Goal: Task Accomplishment & Management: Use online tool/utility

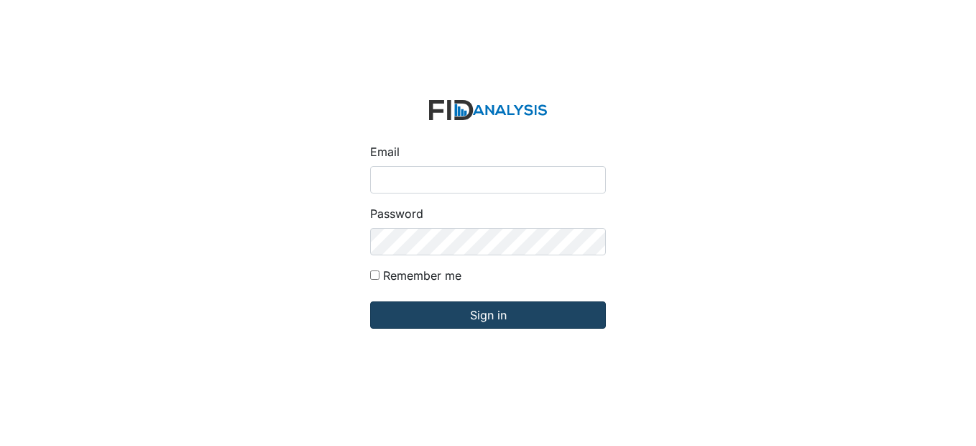
type input "[EMAIL_ADDRESS][DOMAIN_NAME]"
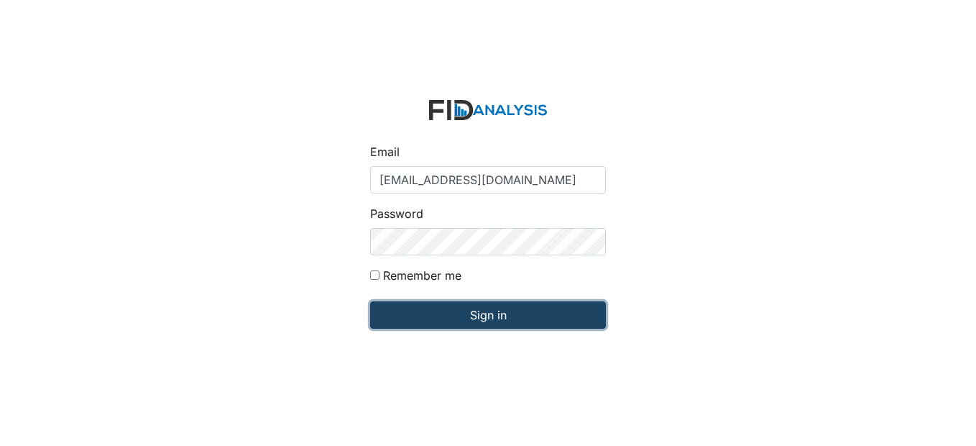
click at [470, 314] on input "Sign in" at bounding box center [488, 314] width 236 height 27
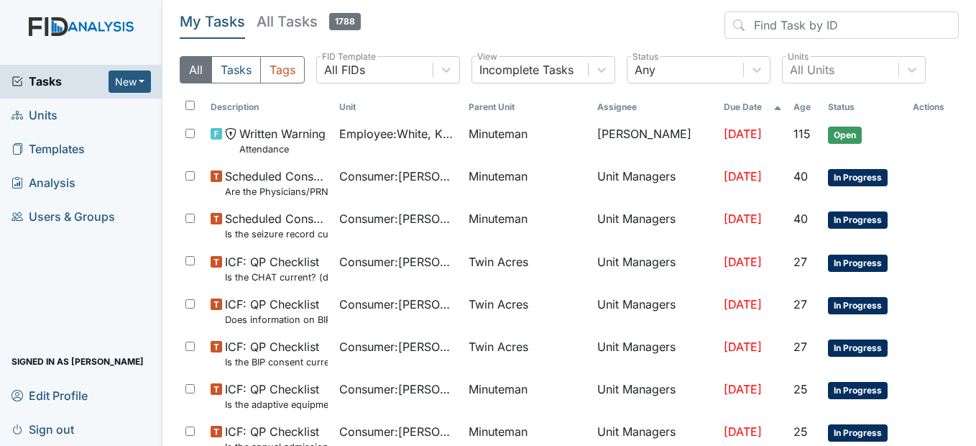
click at [44, 118] on span "Units" at bounding box center [35, 115] width 46 height 22
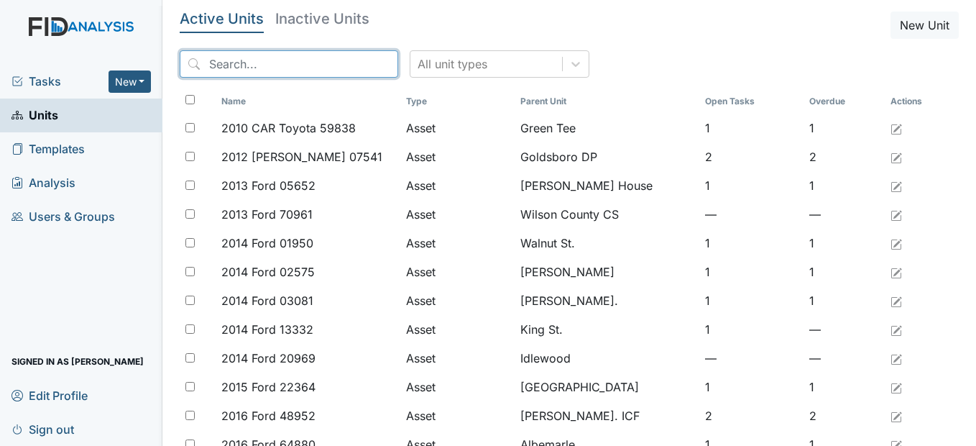
click at [232, 65] on input "search" at bounding box center [289, 63] width 219 height 27
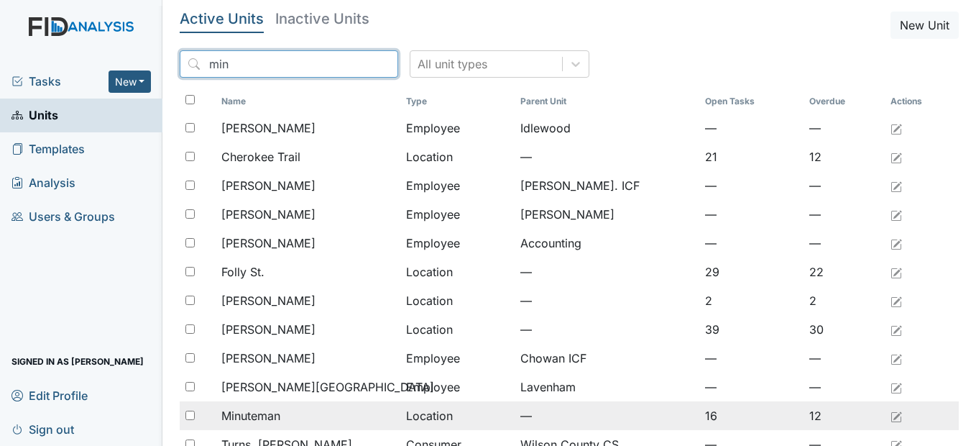
type input "min"
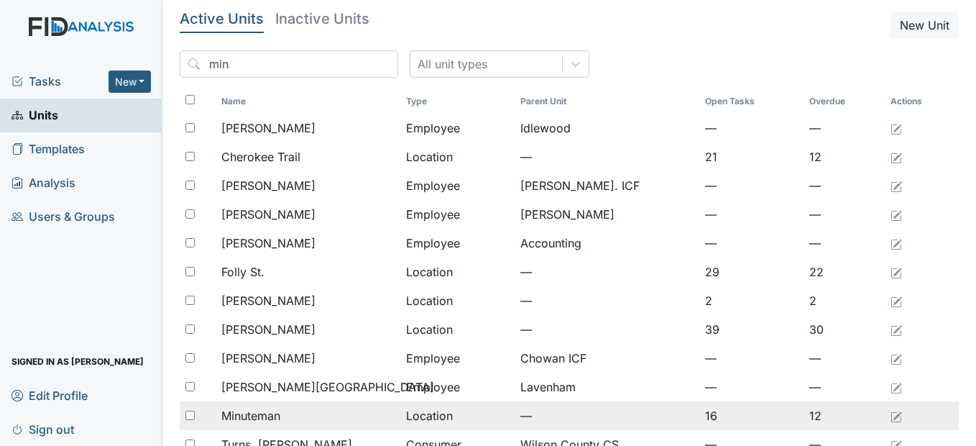
click at [242, 417] on span "Minuteman" at bounding box center [250, 415] width 59 height 17
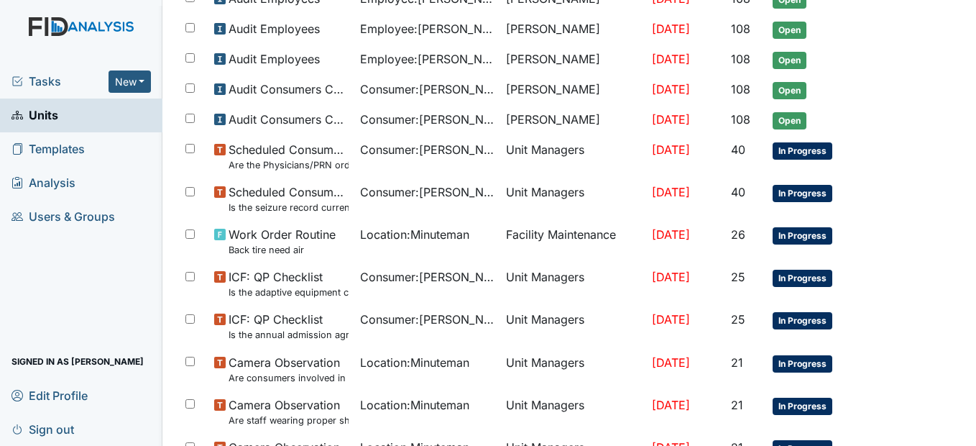
scroll to position [647, 0]
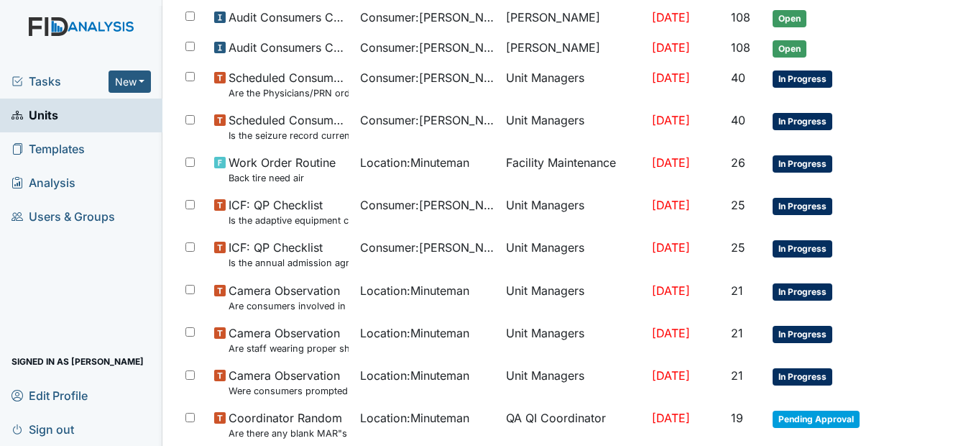
click at [360, 213] on span "Consumer : Branch, Keyosha" at bounding box center [427, 204] width 134 height 17
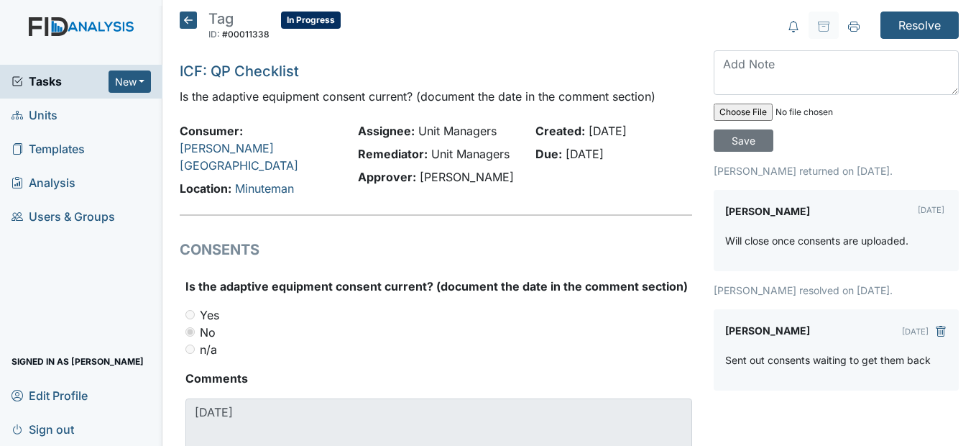
click at [180, 22] on icon at bounding box center [188, 20] width 17 height 17
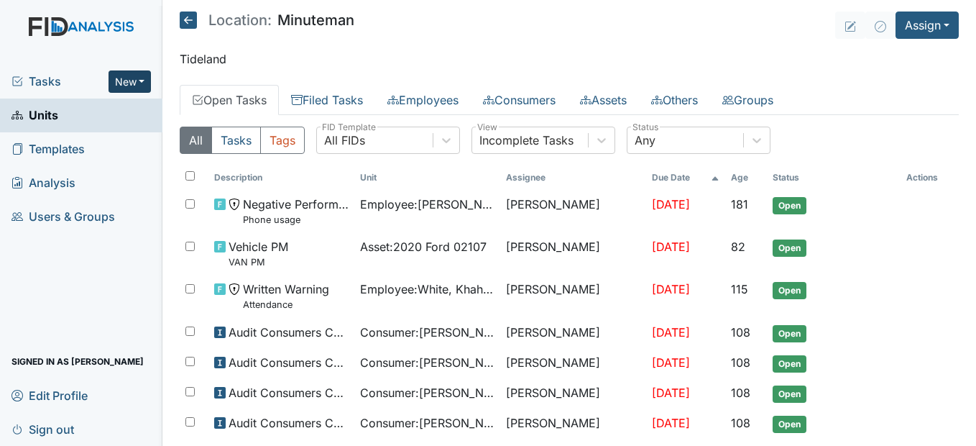
click at [139, 77] on button "New" at bounding box center [130, 81] width 43 height 22
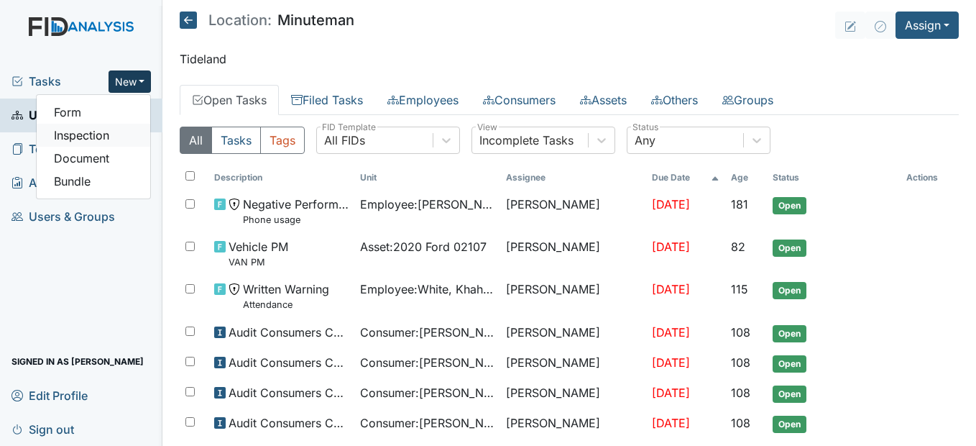
click at [104, 135] on link "Inspection" at bounding box center [94, 135] width 114 height 23
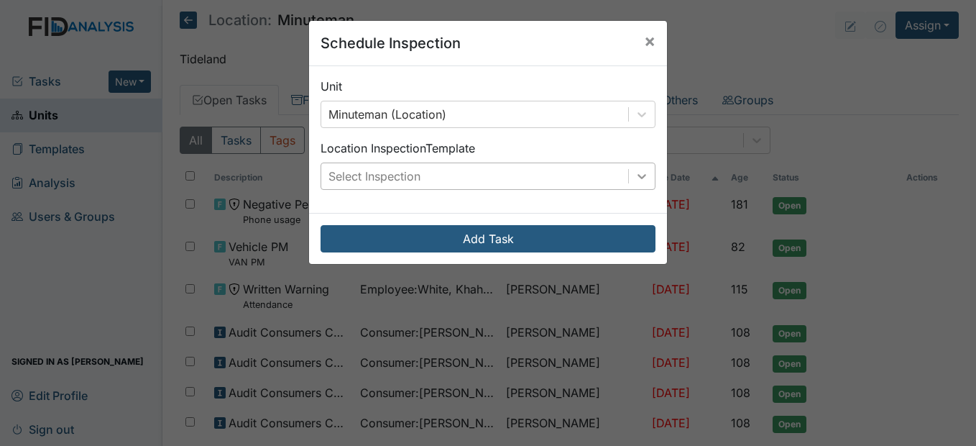
click at [645, 175] on div at bounding box center [642, 176] width 26 height 26
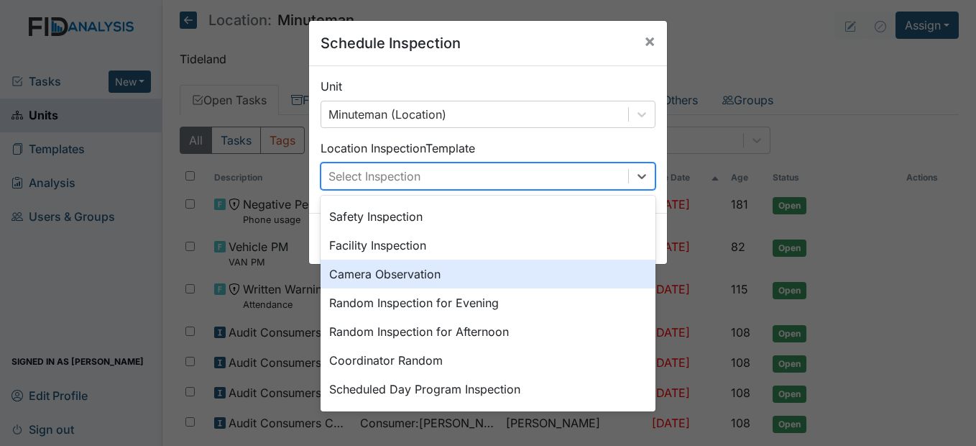
scroll to position [144, 0]
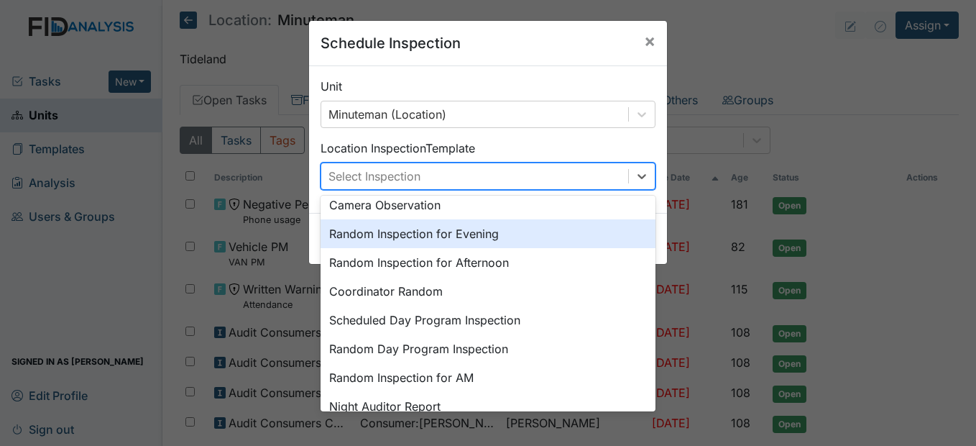
click at [725, 196] on div "Schedule Inspection × Unit Minuteman (Location) Location Inspection Template op…" at bounding box center [488, 223] width 976 height 446
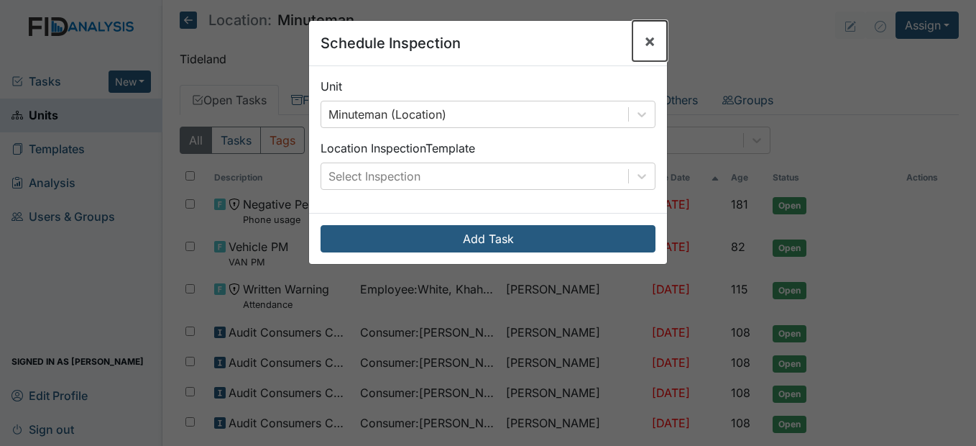
click at [644, 36] on span "×" at bounding box center [650, 40] width 12 height 21
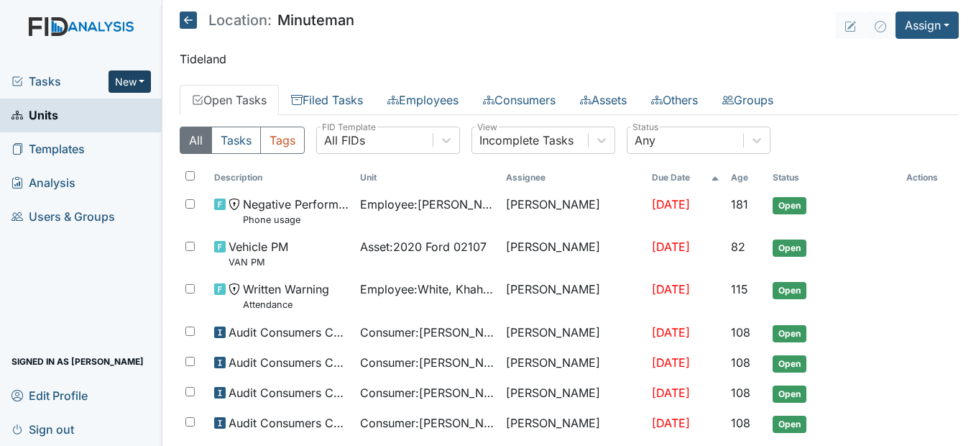
click at [130, 81] on button "New" at bounding box center [130, 81] width 43 height 22
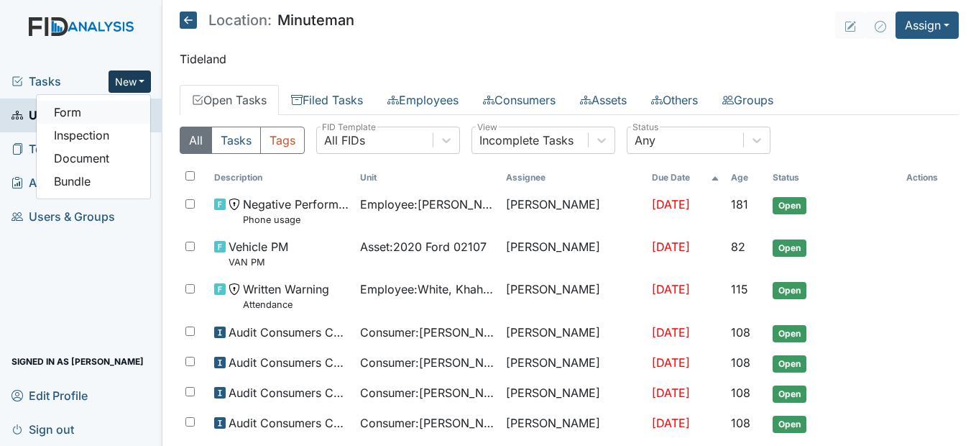
click at [111, 112] on link "Form" at bounding box center [94, 112] width 114 height 23
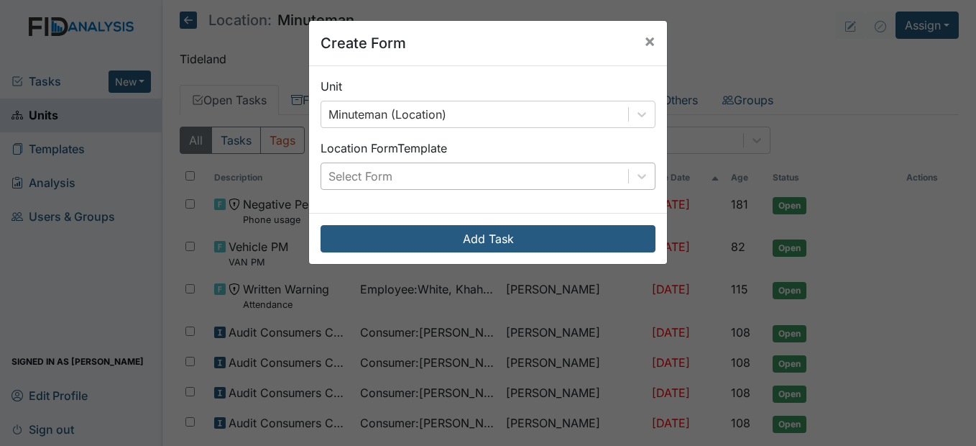
click at [342, 175] on div "Select Form" at bounding box center [360, 175] width 64 height 17
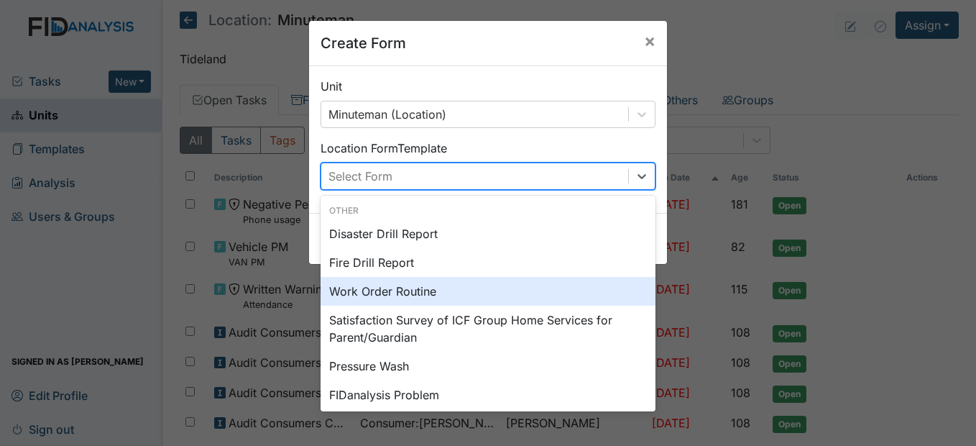
click at [385, 296] on div "Work Order Routine" at bounding box center [488, 291] width 335 height 29
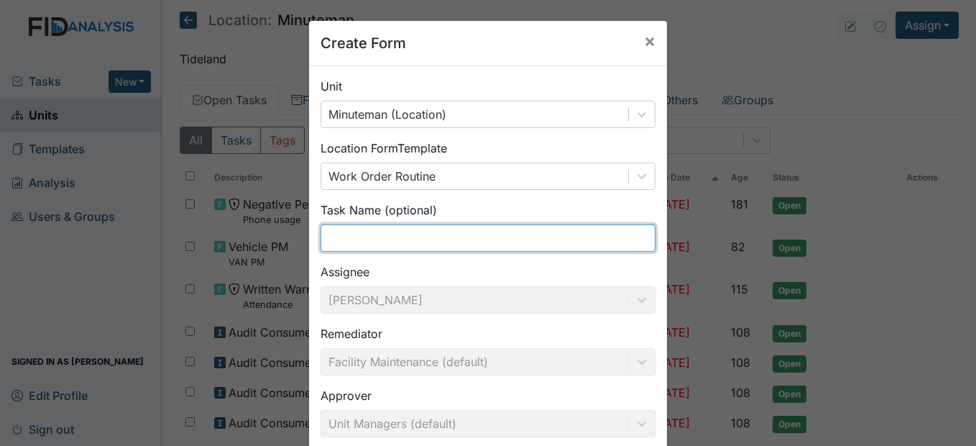
click at [362, 242] on input "text" at bounding box center [488, 237] width 335 height 27
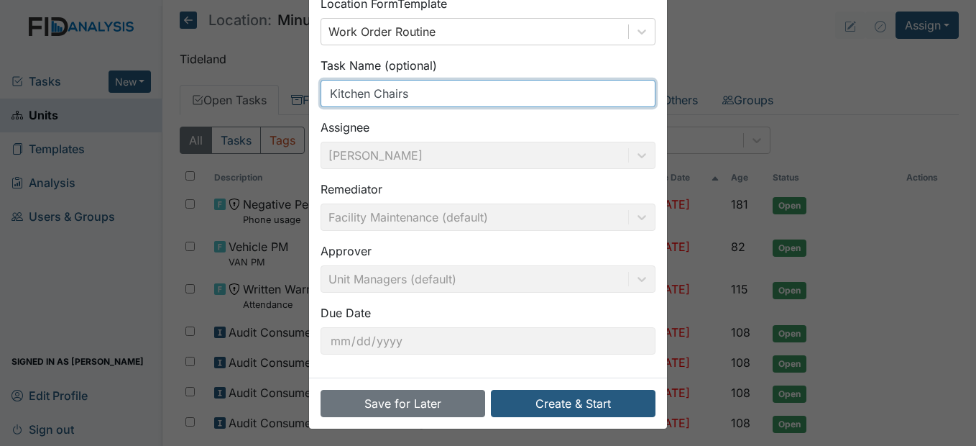
scroll to position [148, 0]
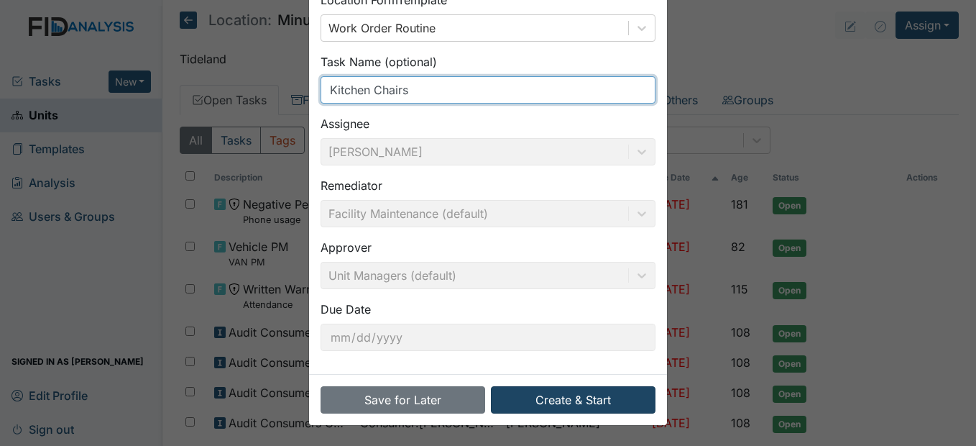
type input "Kitchen Chairs"
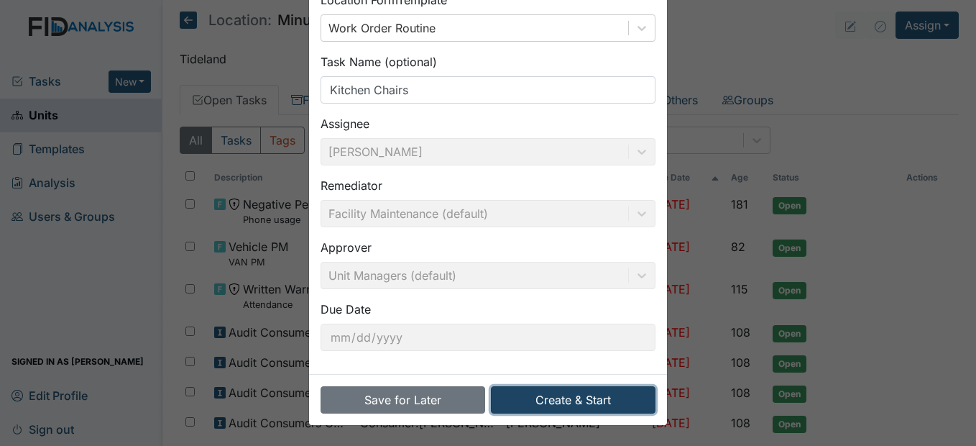
click at [576, 400] on button "Create & Start" at bounding box center [573, 399] width 165 height 27
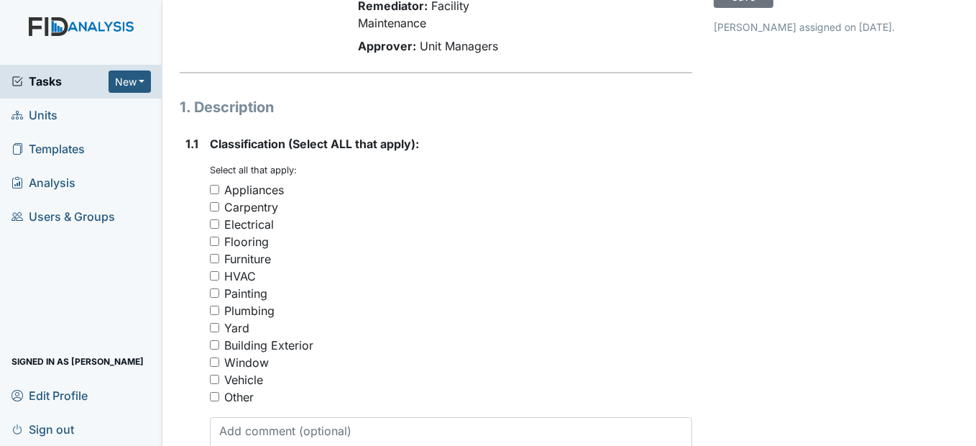
scroll to position [72, 0]
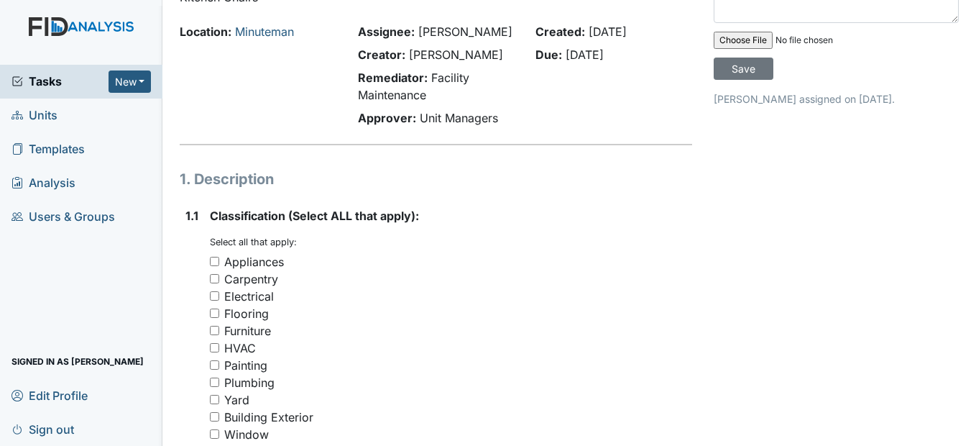
click at [212, 335] on input "Furniture" at bounding box center [214, 330] width 9 height 9
checkbox input "true"
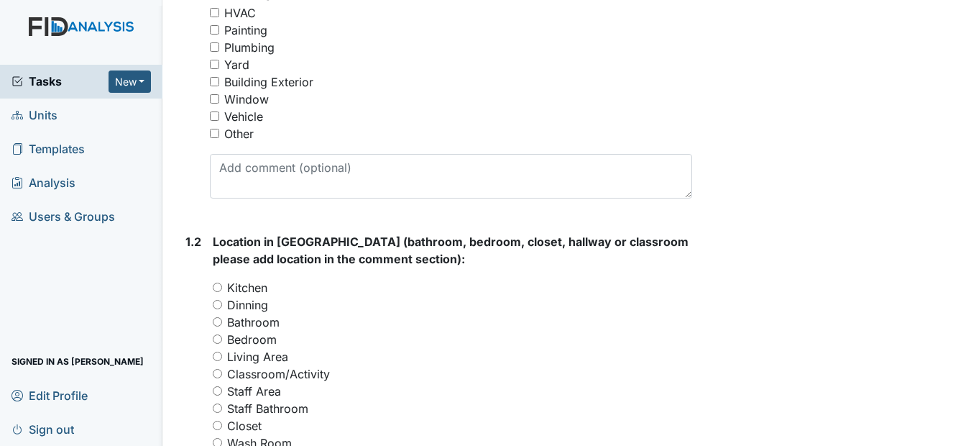
scroll to position [431, 0]
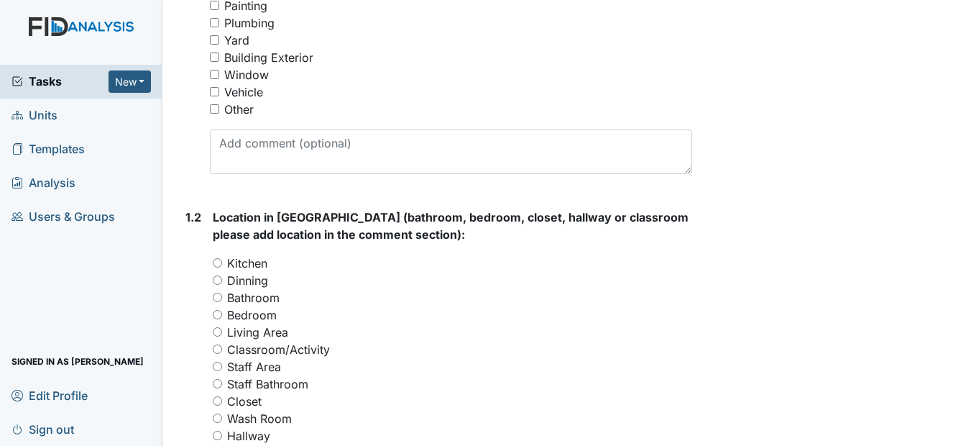
click at [218, 285] on input "Dinning" at bounding box center [217, 279] width 9 height 9
radio input "true"
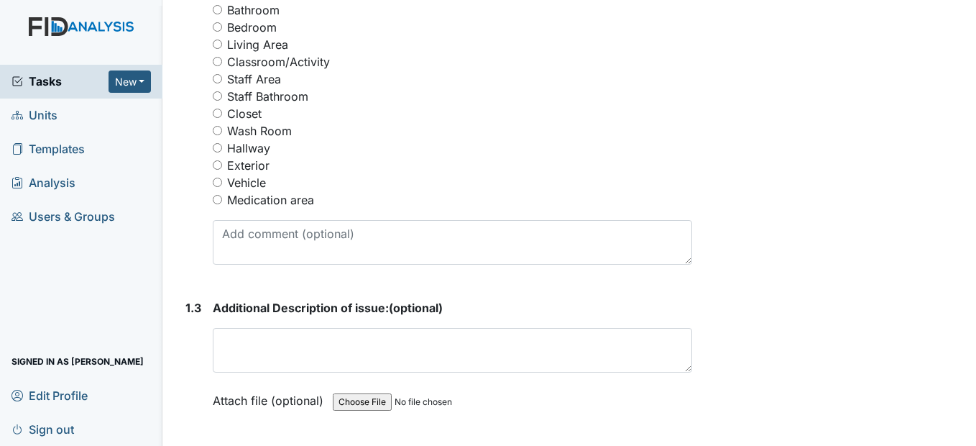
scroll to position [791, 0]
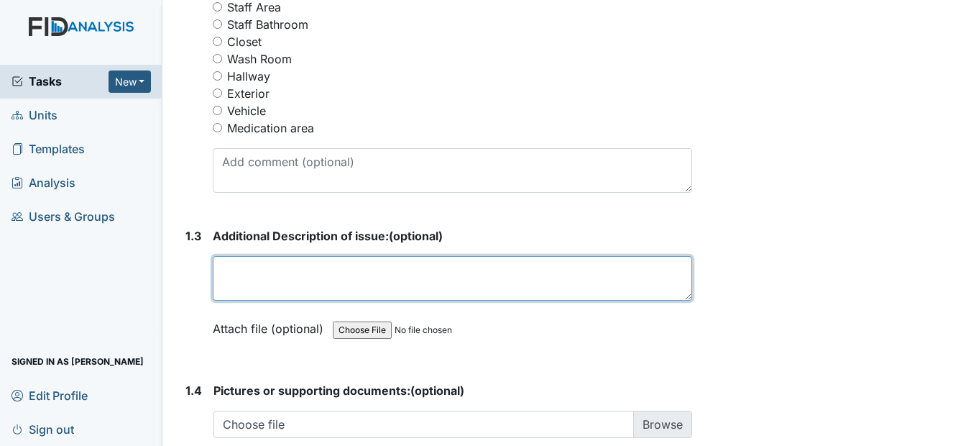
click at [220, 300] on textarea at bounding box center [452, 278] width 479 height 45
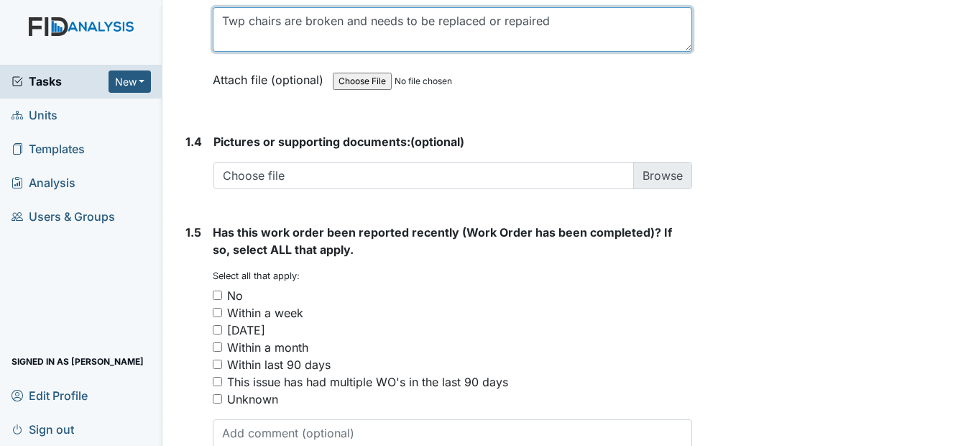
scroll to position [1078, 0]
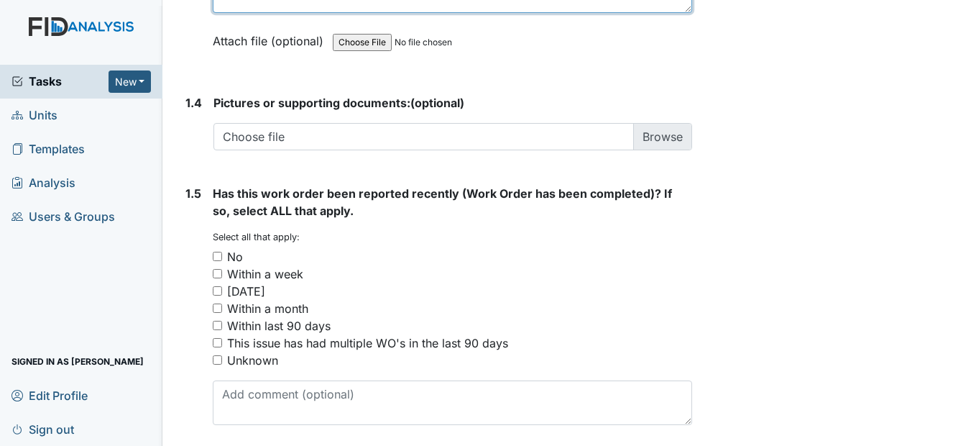
type textarea "Twp chairs are broken and needs to be replaced or repaired"
click at [219, 261] on input "No" at bounding box center [217, 256] width 9 height 9
checkbox input "true"
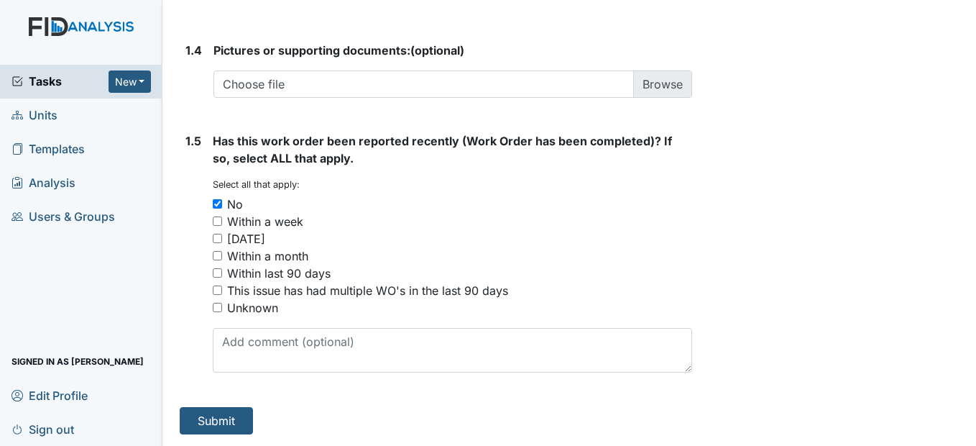
scroll to position [1165, 0]
click at [194, 418] on button "Submit" at bounding box center [216, 420] width 73 height 27
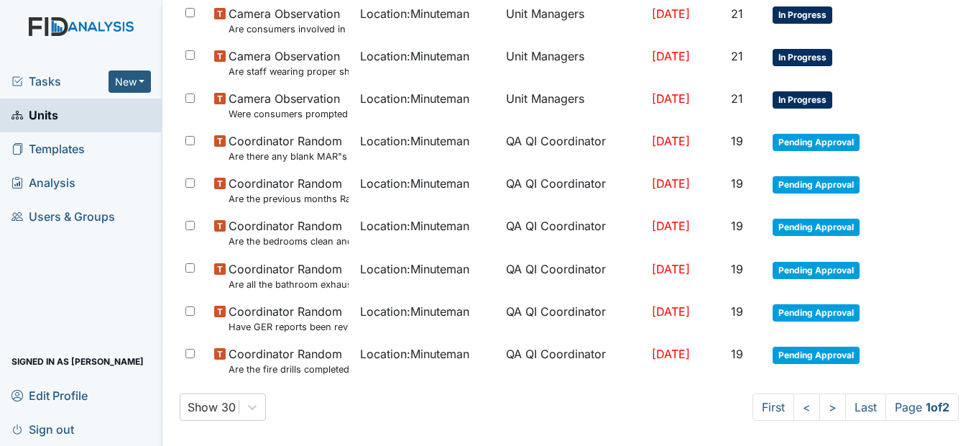
scroll to position [980, 0]
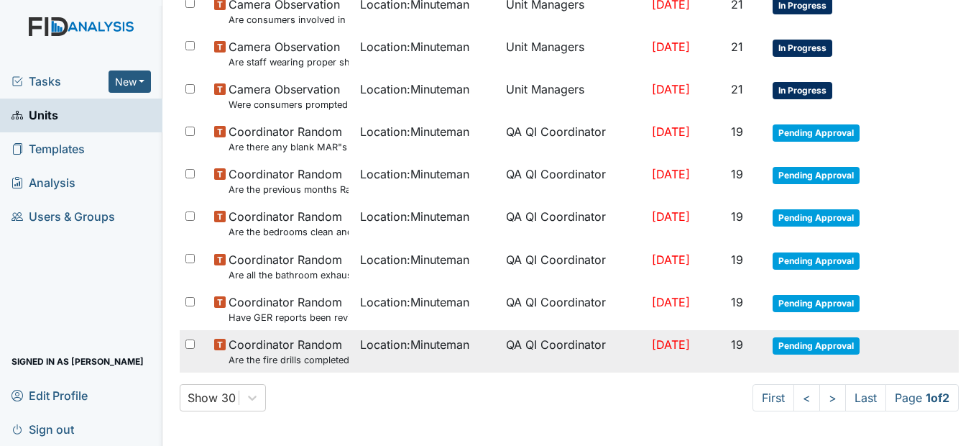
click at [360, 340] on span "Location : Minuteman" at bounding box center [414, 344] width 109 height 17
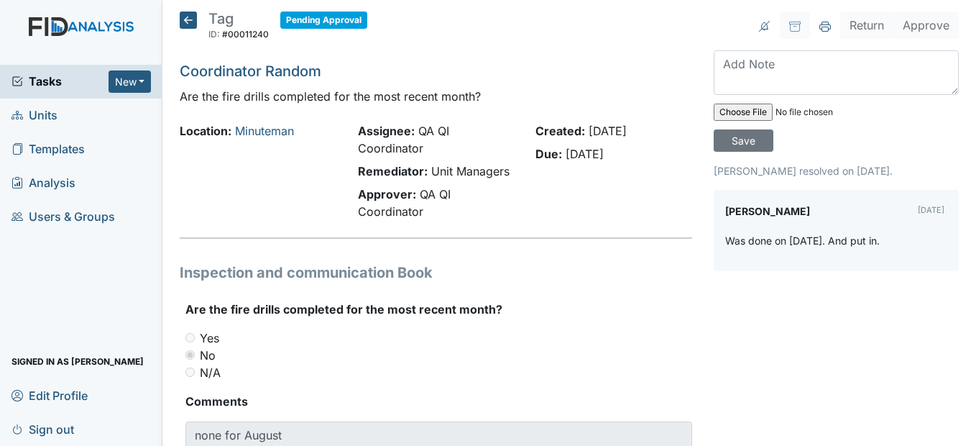
click at [184, 25] on icon at bounding box center [188, 20] width 17 height 17
